Goal: Task Accomplishment & Management: Use online tool/utility

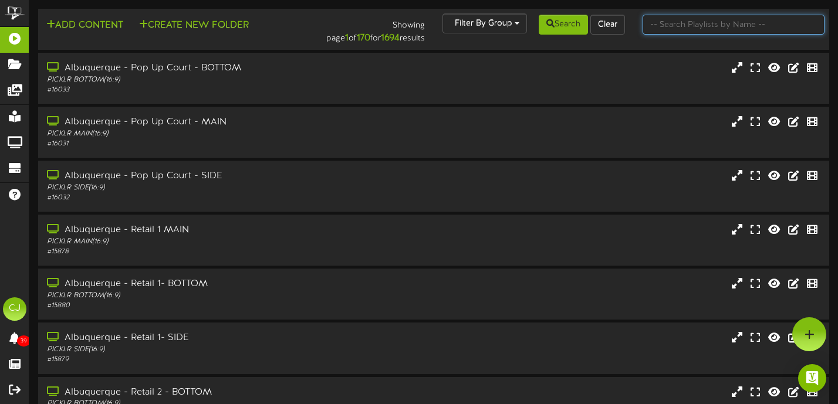
click at [684, 32] on input "text" at bounding box center [734, 25] width 182 height 20
type input "k"
type input "loveland"
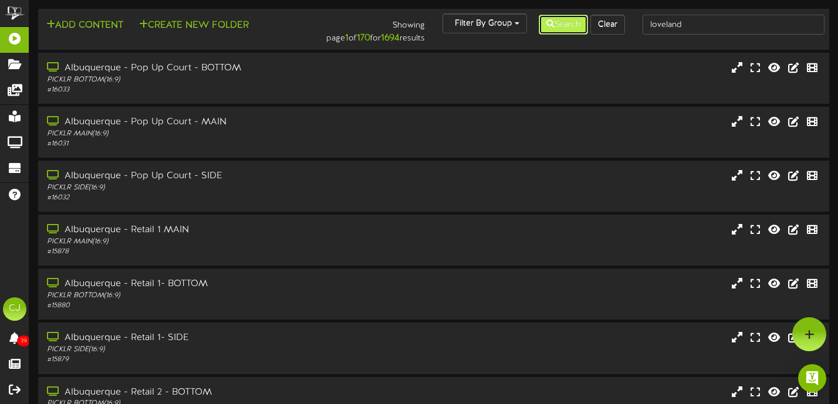
click at [570, 28] on button "Search" at bounding box center [563, 25] width 49 height 20
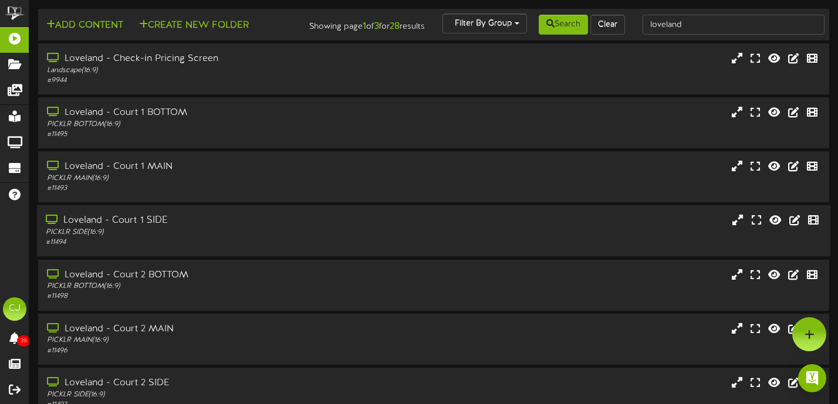
click at [289, 238] on div "PICKLR SIDE ( 16:9 )" at bounding box center [202, 233] width 313 height 10
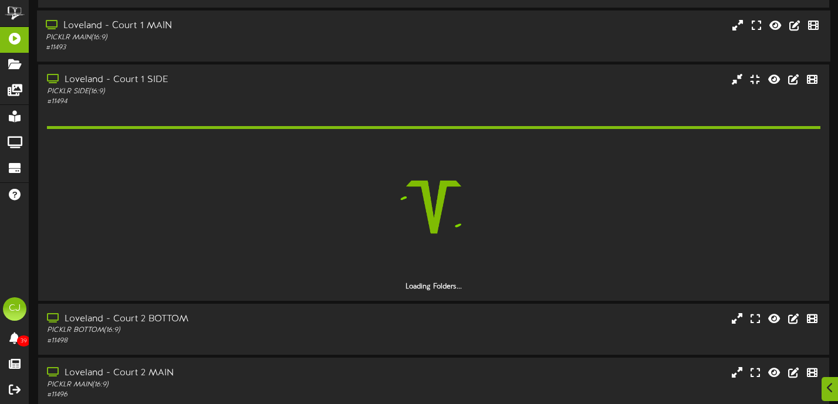
scroll to position [146, 0]
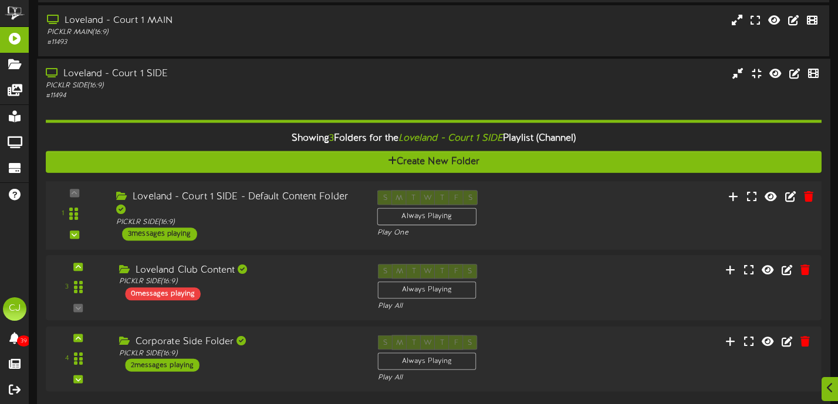
click at [282, 225] on div "Loveland - Court 1 SIDE - Default Content Folder PICKLR SIDE ( 16:9 ) 3 message…" at bounding box center [237, 216] width 261 height 50
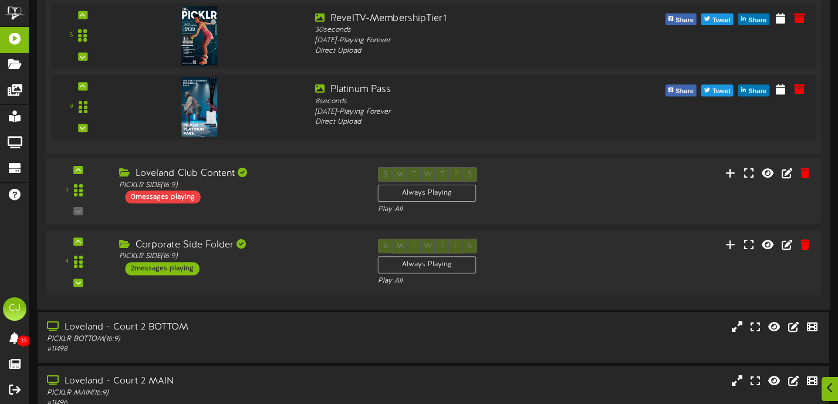
scroll to position [537, 0]
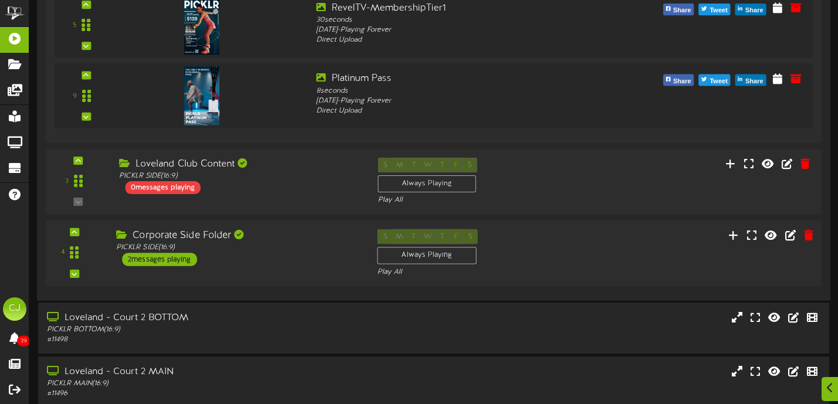
click at [315, 265] on div "Corporate Side Folder PICKLR SIDE ( 16:9 ) 2 messages playing" at bounding box center [237, 247] width 261 height 37
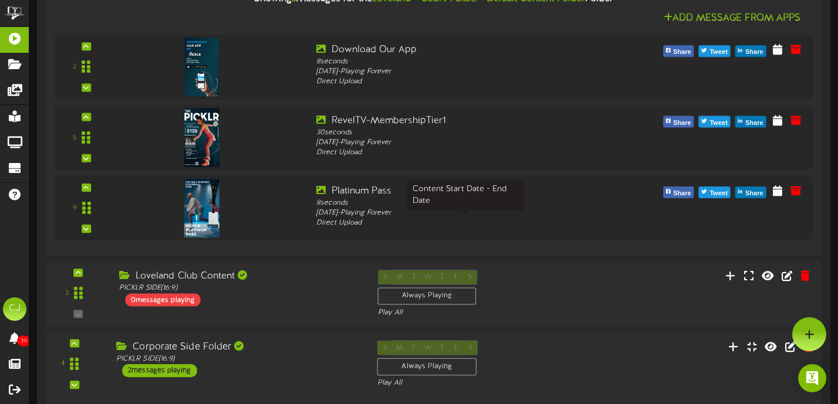
scroll to position [345, 0]
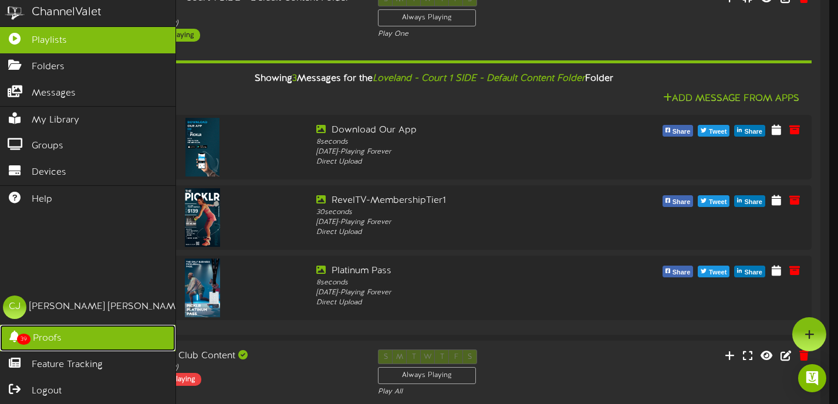
click at [68, 337] on link "39 Proofs" at bounding box center [87, 338] width 175 height 26
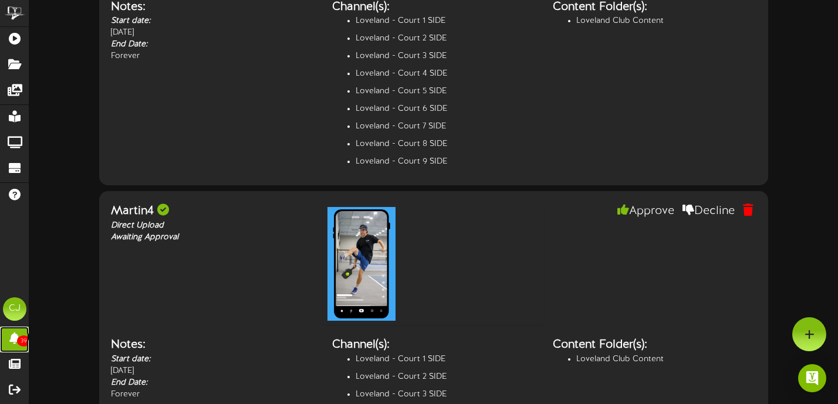
scroll to position [6018, 0]
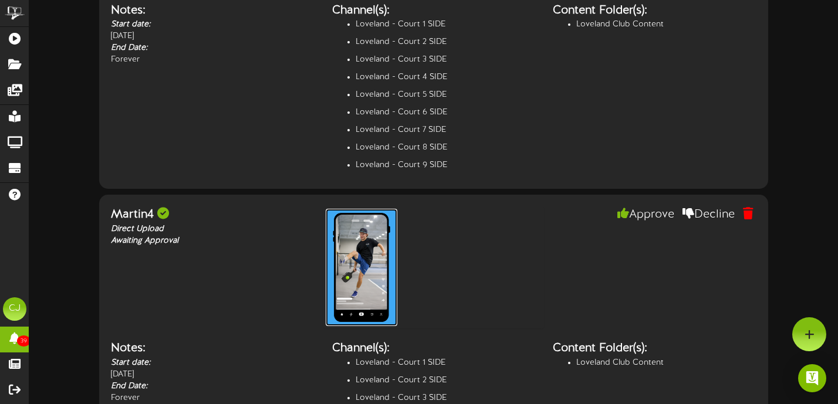
click at [367, 268] on img at bounding box center [362, 267] width 72 height 117
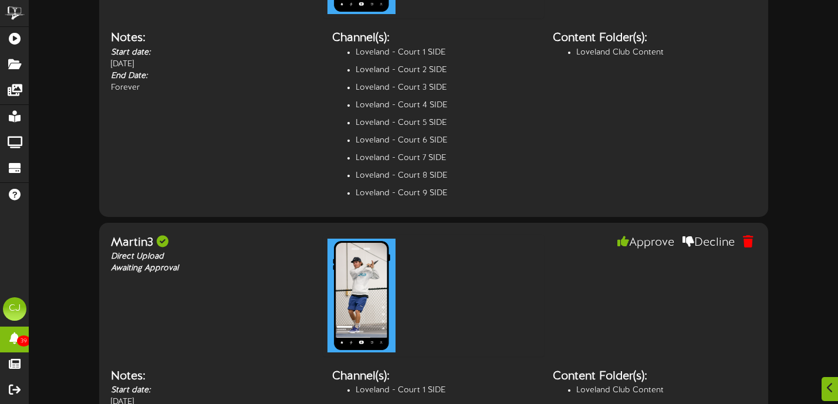
scroll to position [5677, 0]
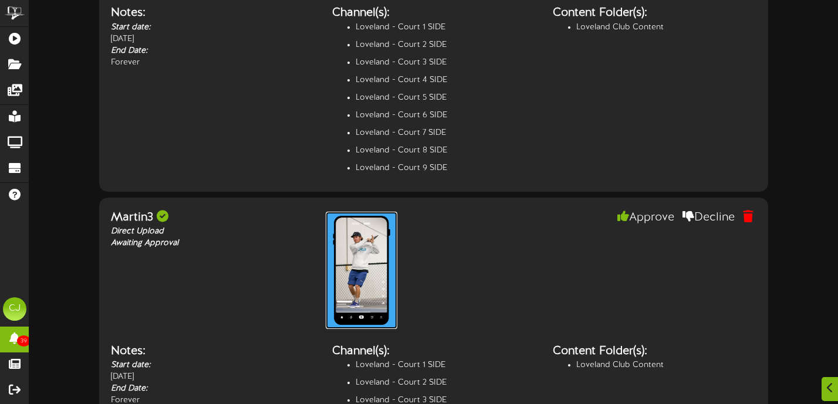
click at [364, 286] on img at bounding box center [362, 270] width 72 height 117
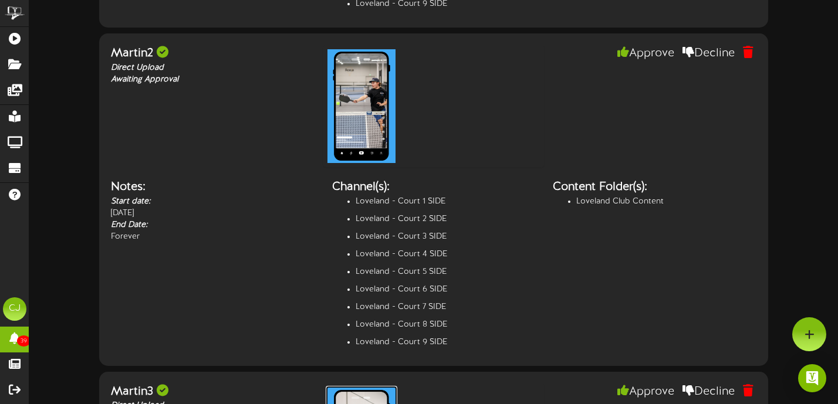
scroll to position [5448, 0]
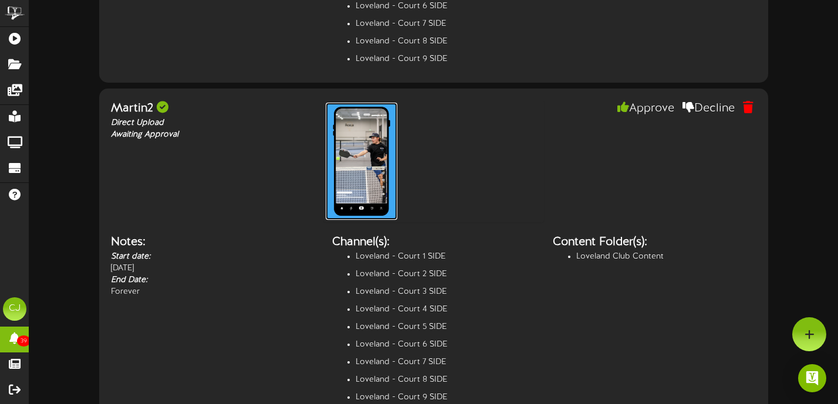
click at [366, 178] on img at bounding box center [362, 161] width 72 height 117
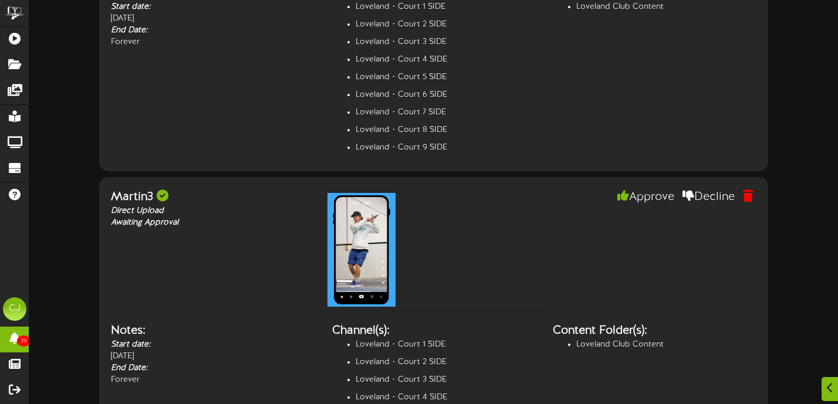
scroll to position [5841, 0]
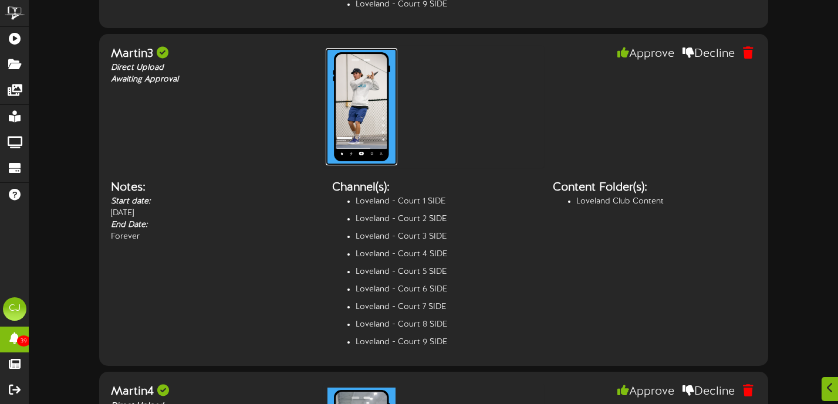
click at [359, 126] on img at bounding box center [362, 106] width 72 height 117
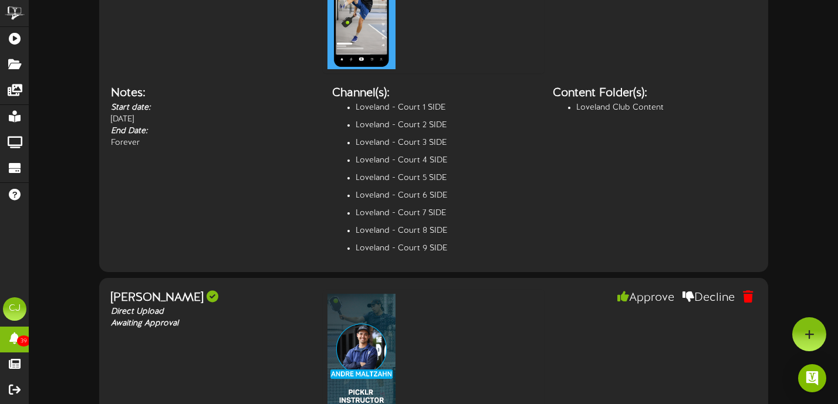
scroll to position [6177, 0]
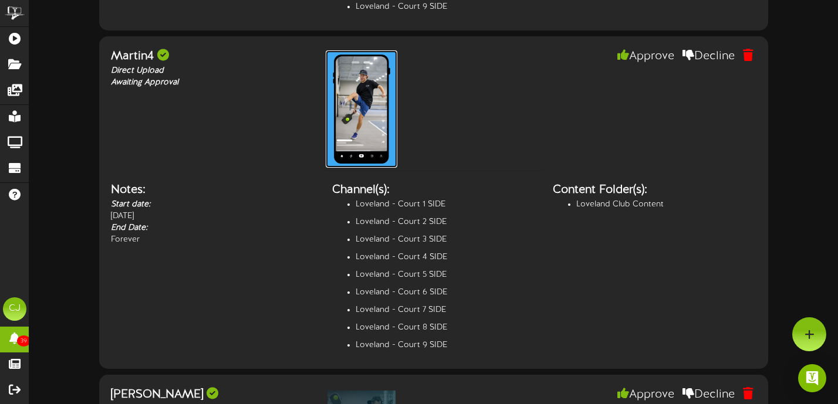
click at [375, 127] on img at bounding box center [362, 108] width 72 height 117
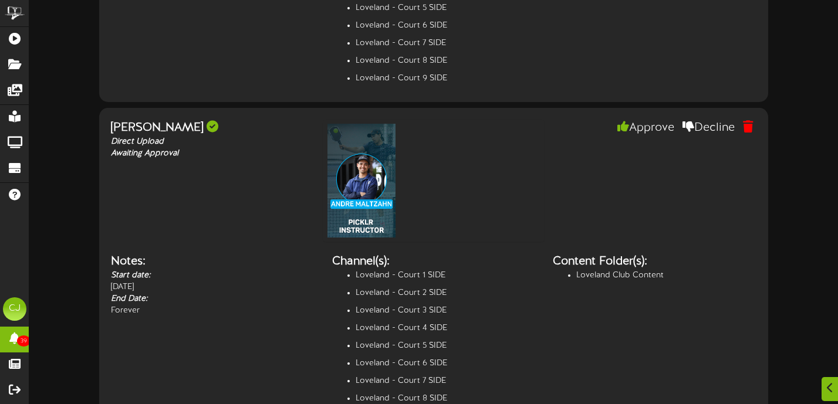
scroll to position [6504, 0]
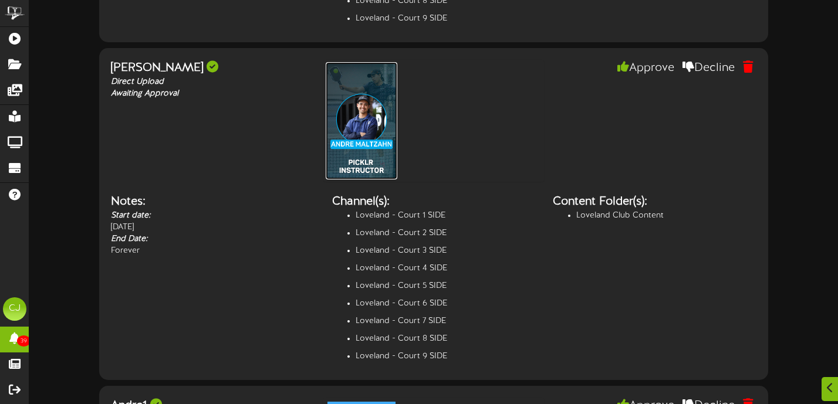
click at [359, 148] on img at bounding box center [362, 120] width 72 height 117
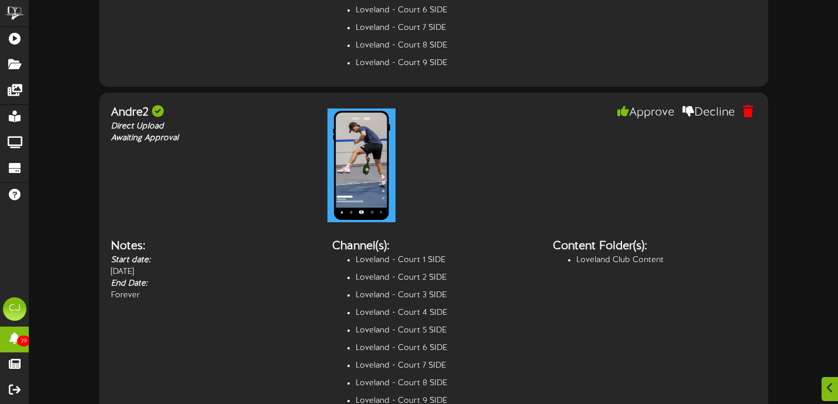
scroll to position [7138, 0]
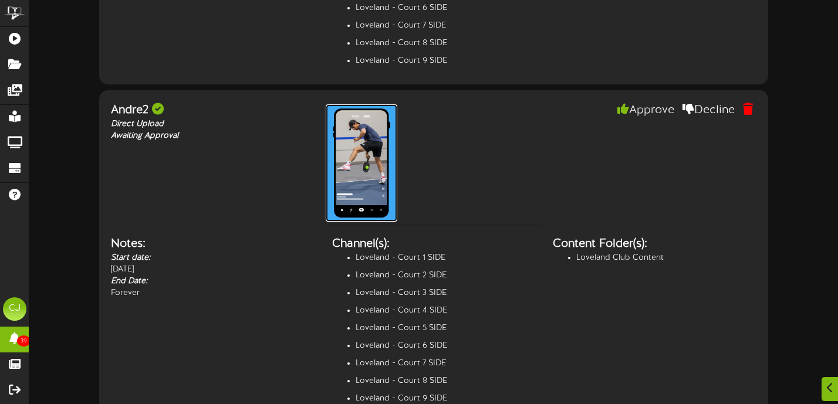
click at [359, 177] on img at bounding box center [362, 162] width 72 height 117
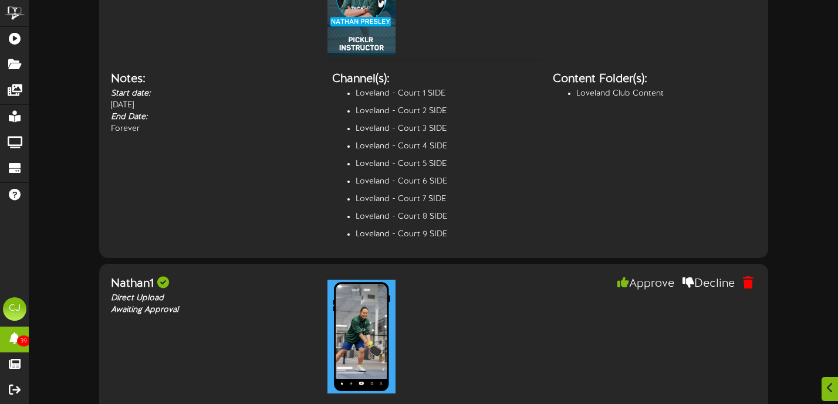
scroll to position [7688, 0]
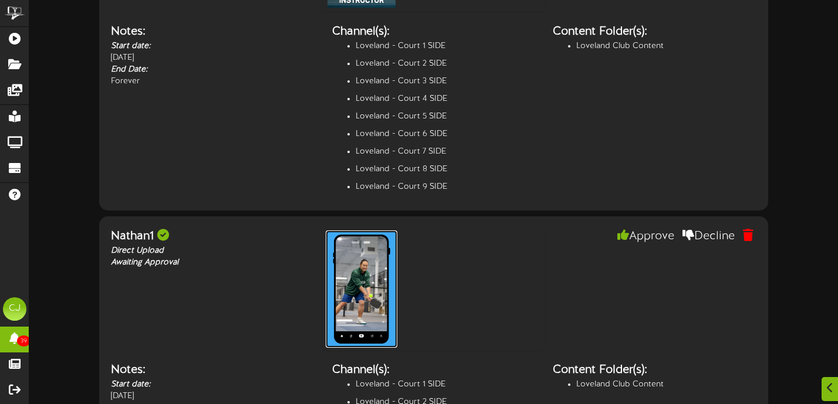
click at [359, 300] on img at bounding box center [362, 289] width 72 height 117
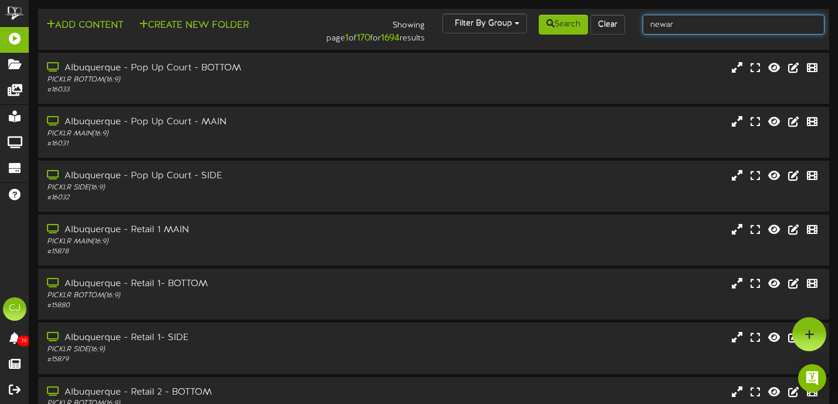
type input "[GEOGRAPHIC_DATA]"
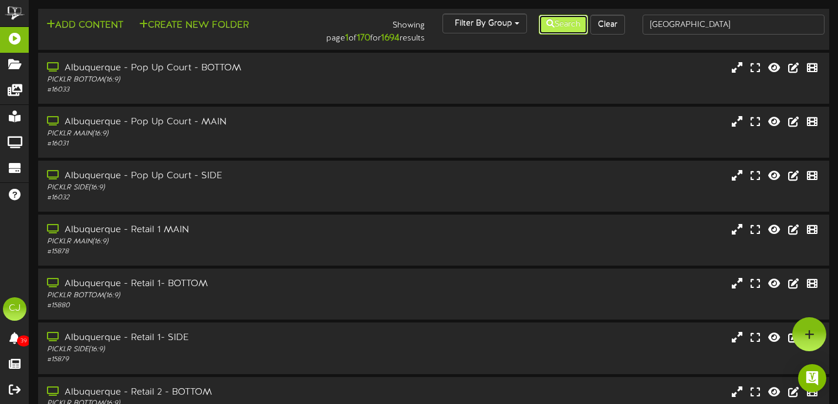
click at [566, 17] on button "Search" at bounding box center [563, 25] width 49 height 20
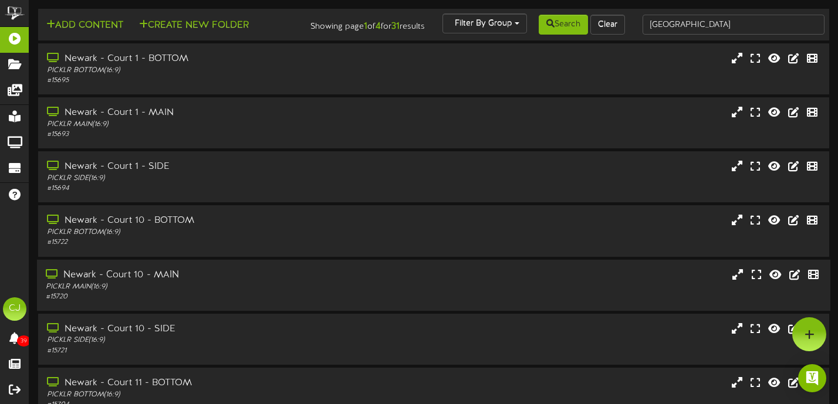
click at [374, 288] on div "Newark - Court 10 - MAIN PICKLR MAIN ( 16:9 ) # 15720" at bounding box center [433, 284] width 793 height 33
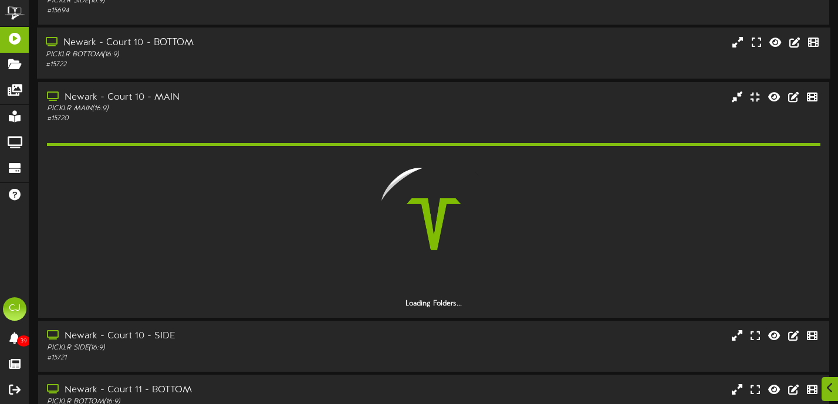
scroll to position [183, 0]
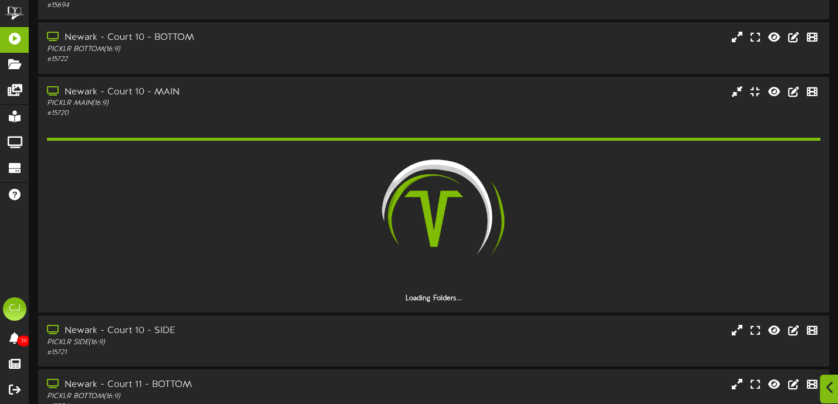
click at [829, 389] on icon at bounding box center [830, 387] width 8 height 13
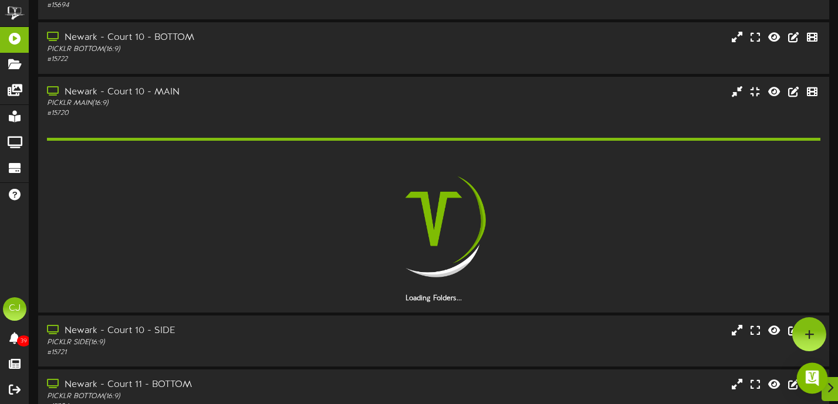
click at [810, 376] on img "Open Intercom Messenger" at bounding box center [812, 378] width 15 height 15
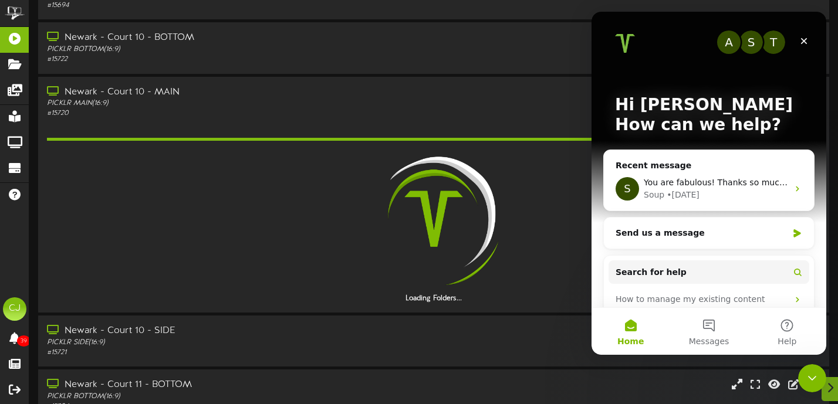
scroll to position [0, 0]
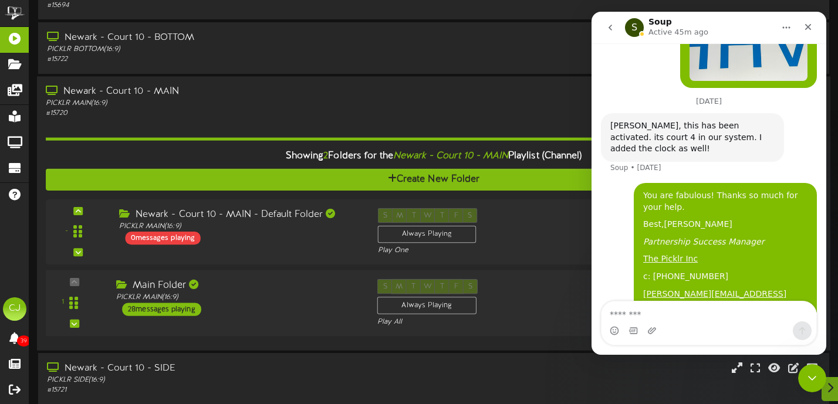
scroll to position [1520, 0]
click at [276, 119] on div "# 15720" at bounding box center [202, 114] width 313 height 10
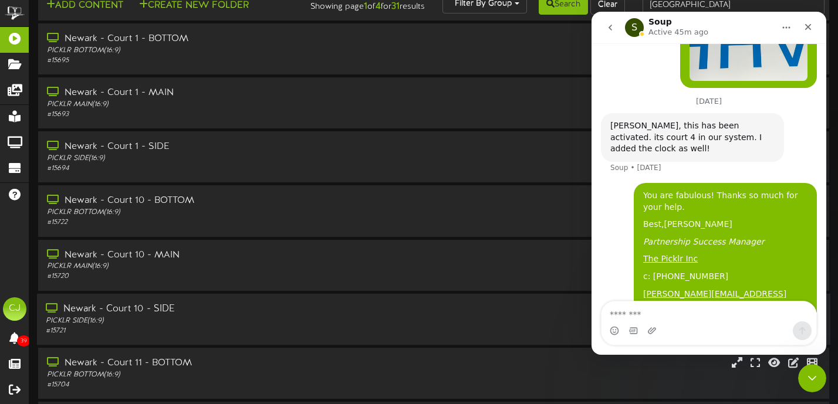
scroll to position [0, 0]
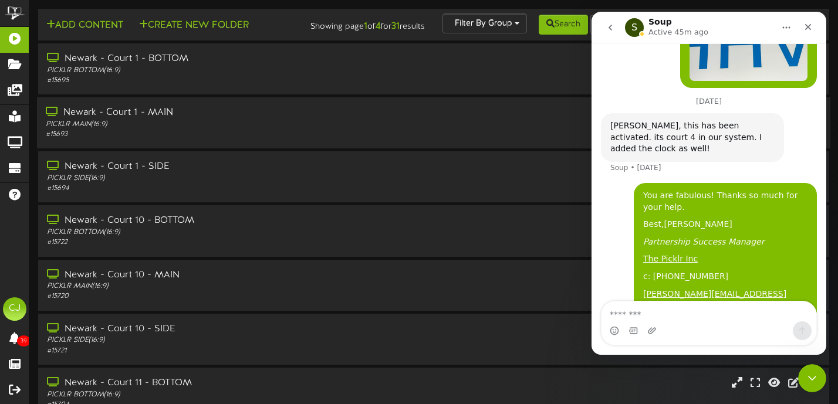
click at [279, 140] on div "# 15693" at bounding box center [202, 135] width 313 height 10
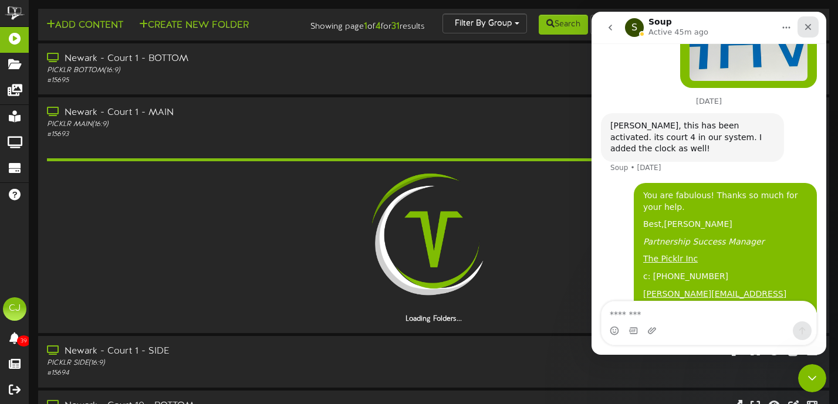
click at [812, 29] on icon "Close" at bounding box center [807, 26] width 9 height 9
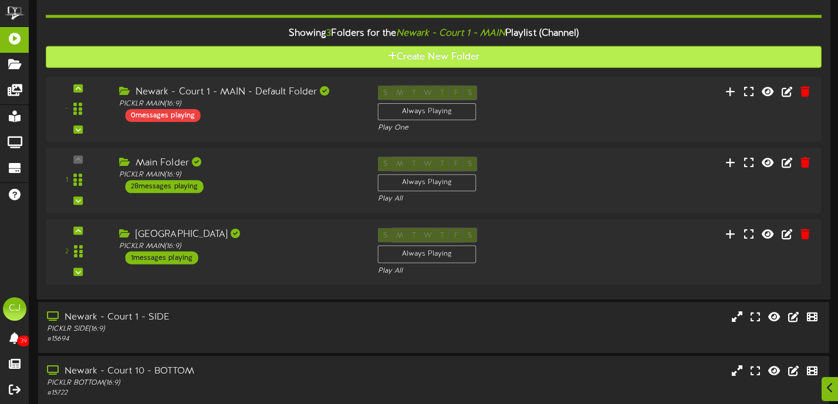
scroll to position [153, 0]
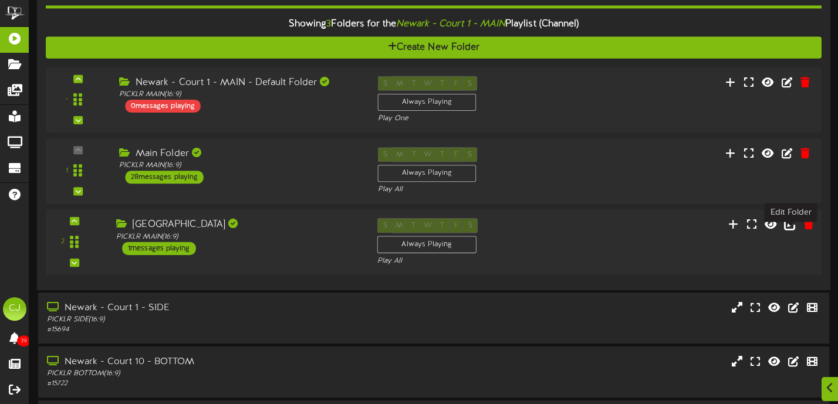
click at [792, 231] on icon at bounding box center [790, 224] width 13 height 13
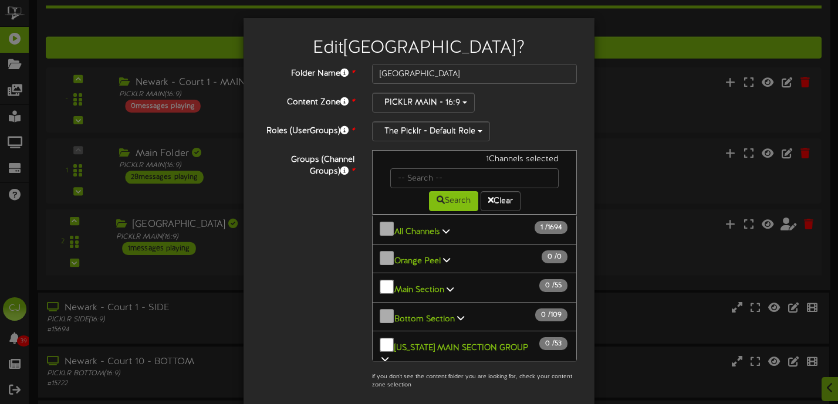
click at [447, 229] on icon at bounding box center [445, 231] width 7 height 8
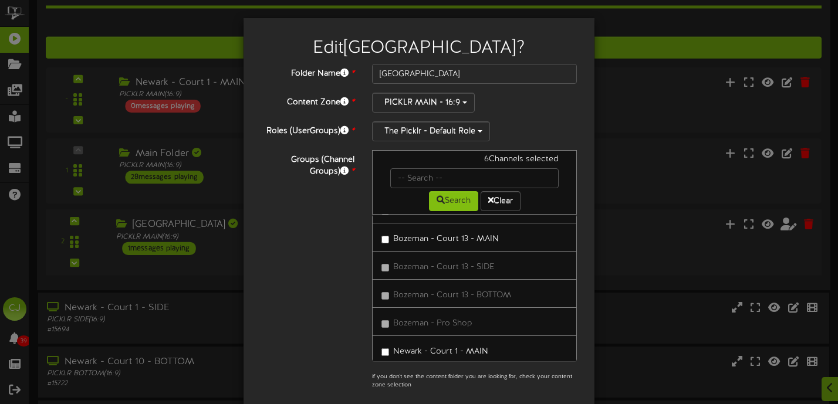
scroll to position [41122, 0]
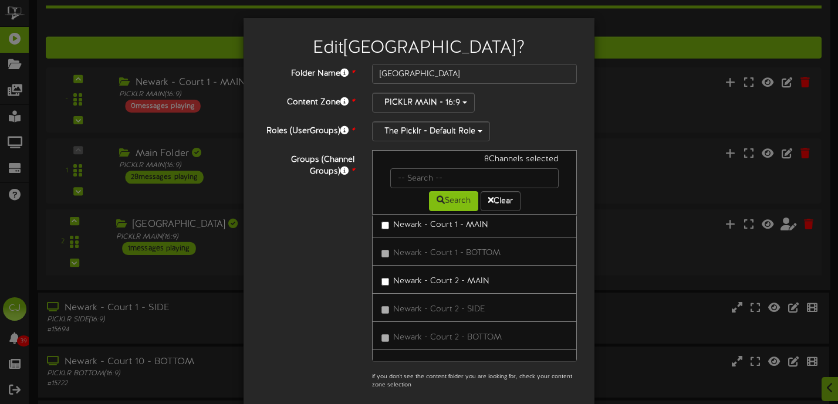
scroll to position [41269, 0]
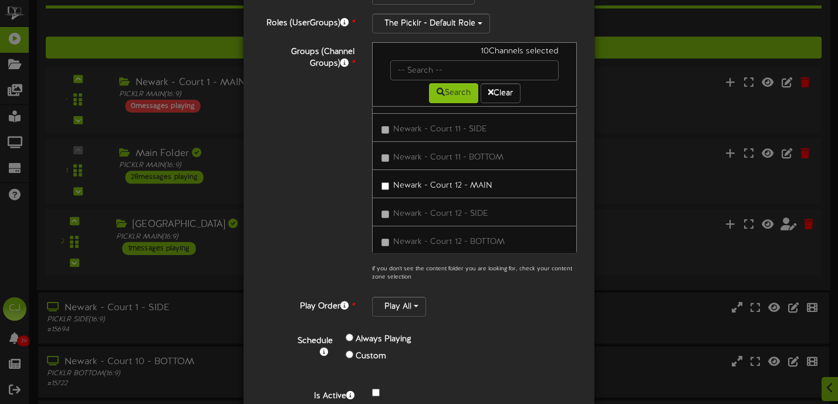
scroll to position [161, 0]
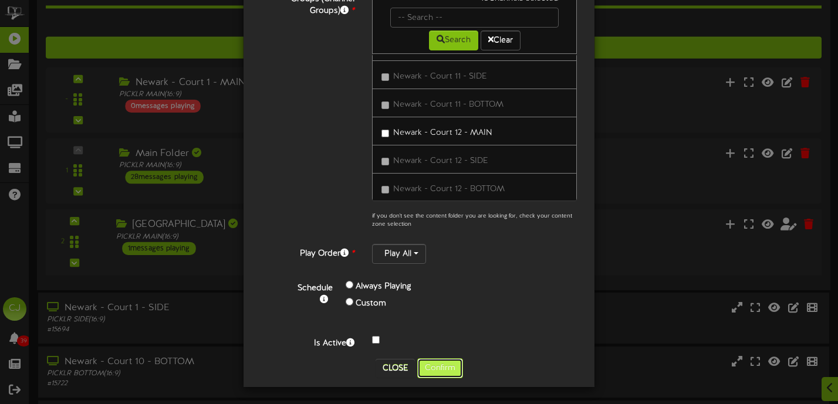
click at [427, 363] on button "Confirm" at bounding box center [440, 369] width 46 height 20
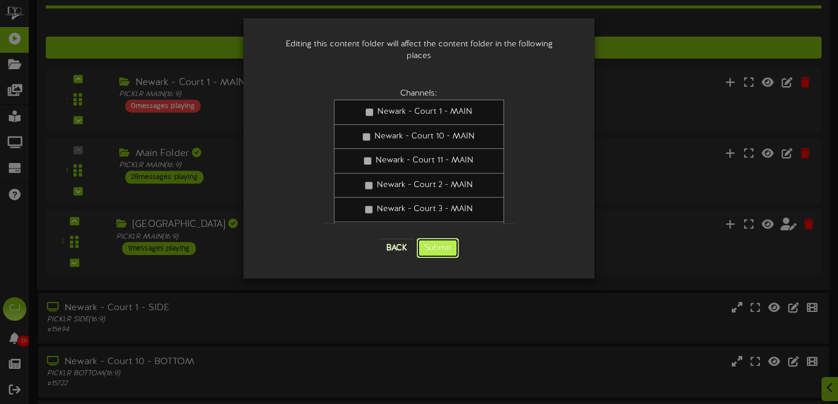
click at [433, 238] on button "Submit" at bounding box center [438, 248] width 42 height 20
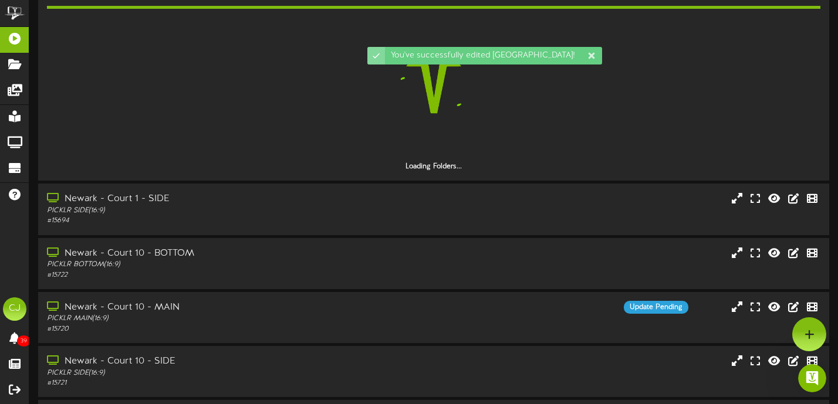
scroll to position [1483, 0]
